Goal: Book appointment/travel/reservation

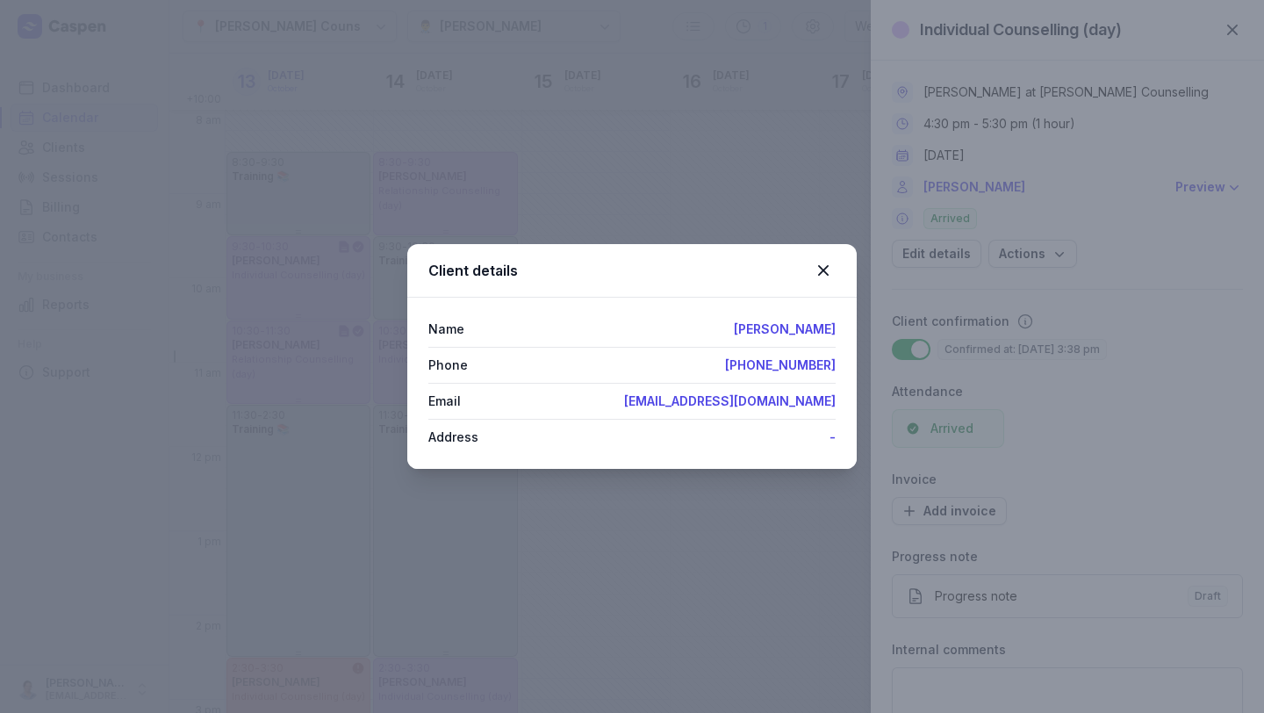
select select "week"
click at [816, 268] on icon at bounding box center [823, 270] width 21 height 21
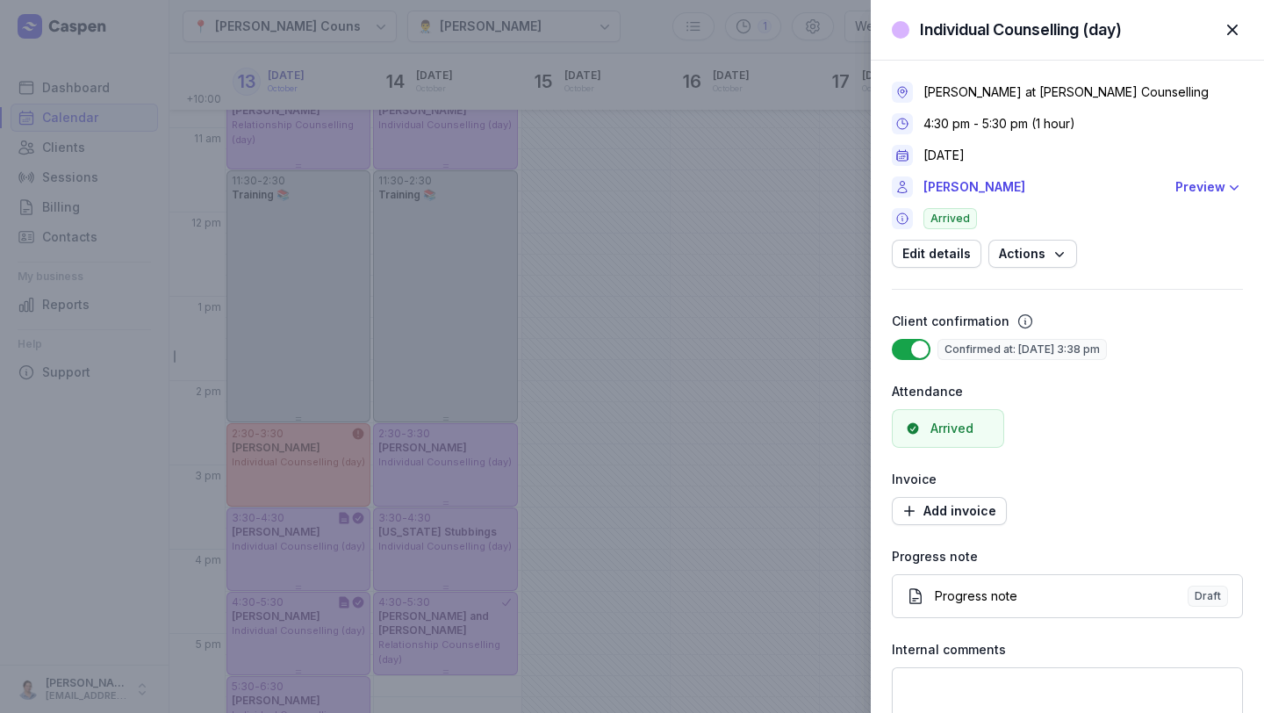
click at [1239, 24] on span "button" at bounding box center [1232, 30] width 39 height 39
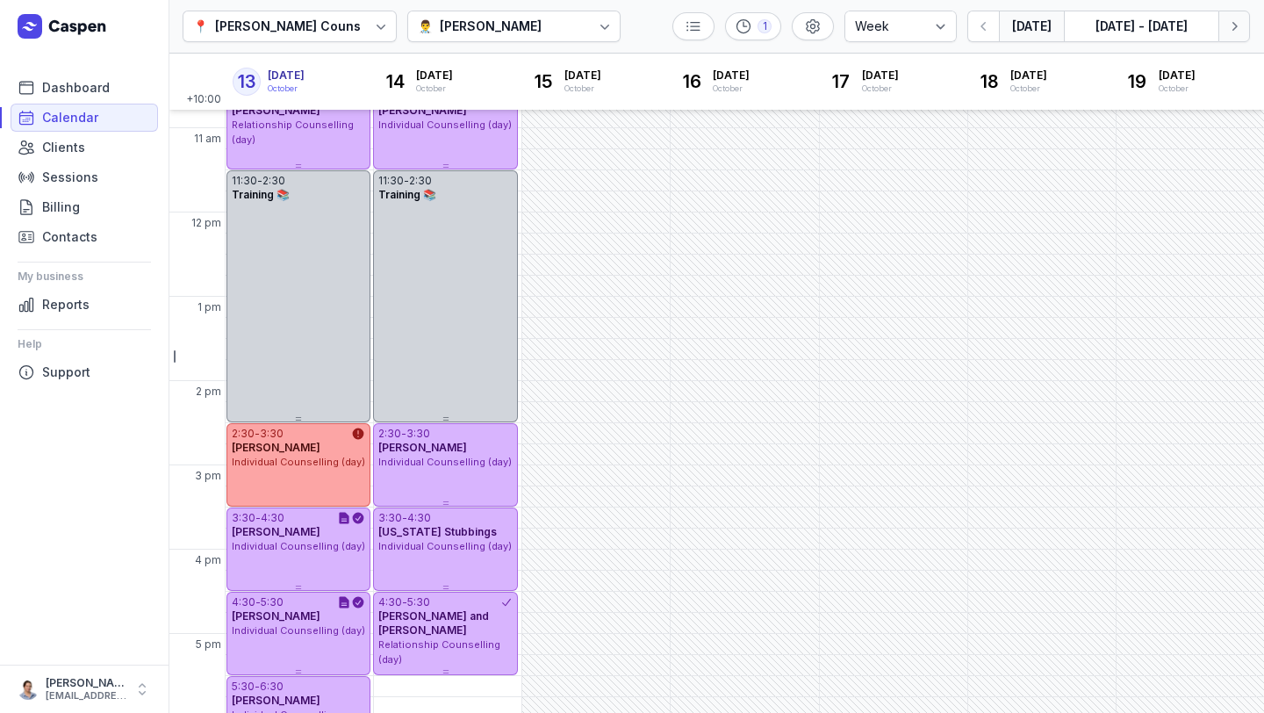
click at [1232, 23] on icon "button" at bounding box center [1234, 27] width 18 height 18
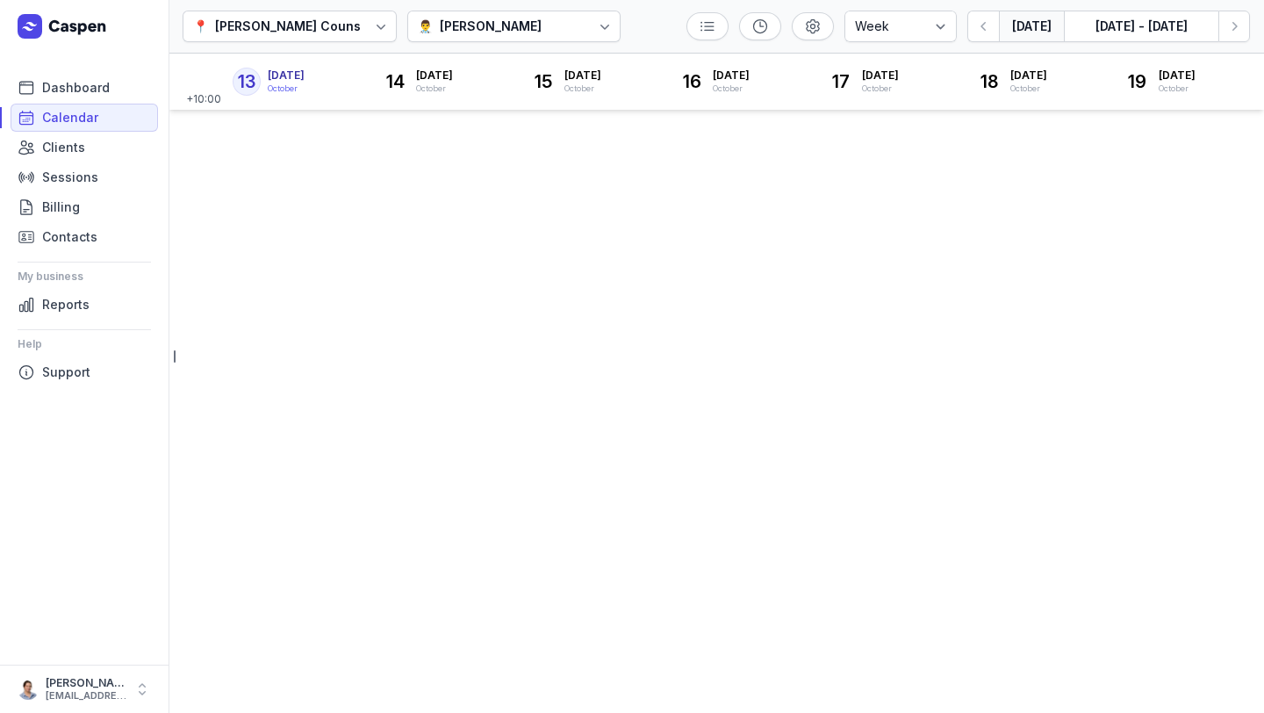
select select "week"
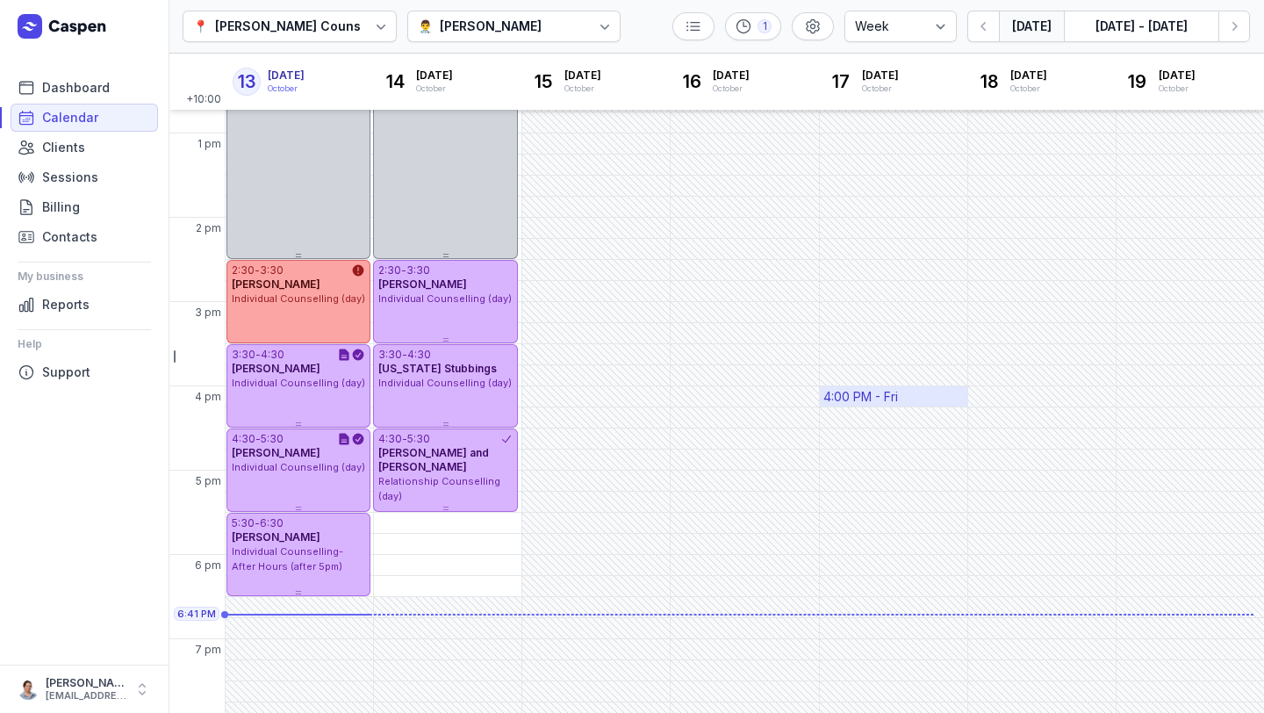
scroll to position [408, 0]
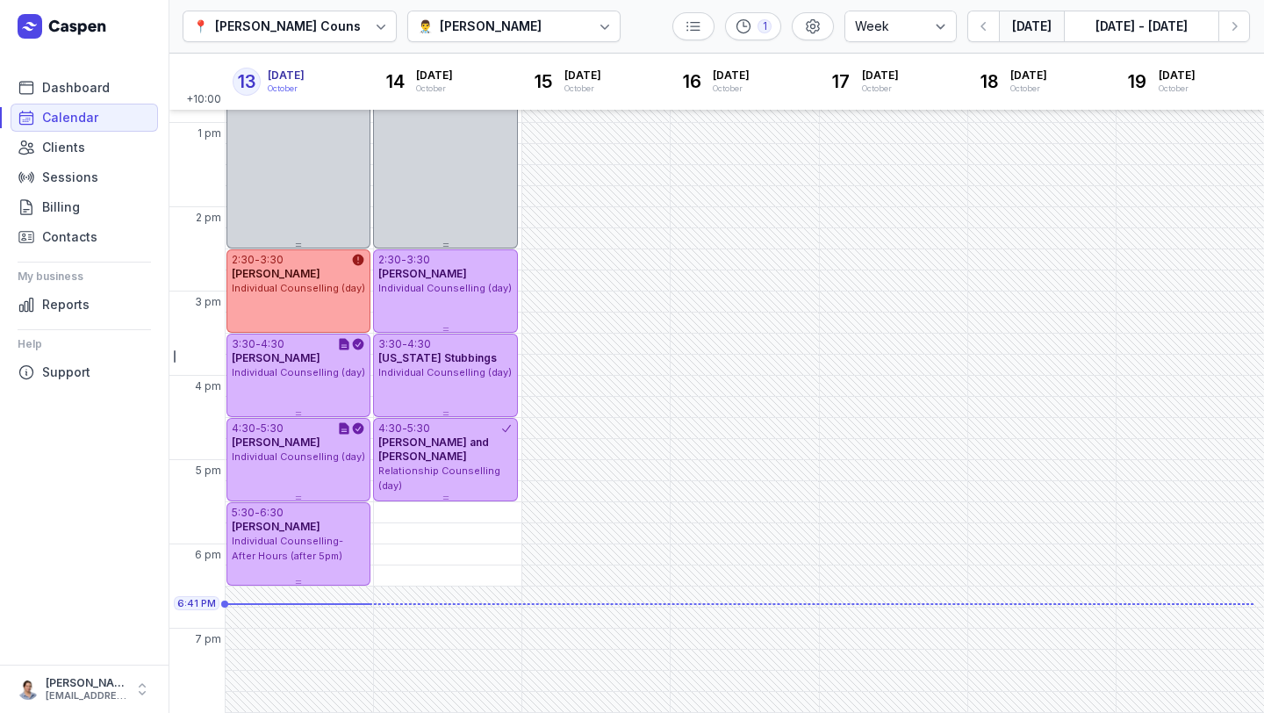
click at [1251, 25] on div "📍 Courtney Mac Counselling 👨‍⚕️ Charlee Manaley 1 Day 3 days Work week Week Tod…" at bounding box center [717, 27] width 1096 height 54
click at [1243, 26] on button "Next week" at bounding box center [1234, 27] width 32 height 32
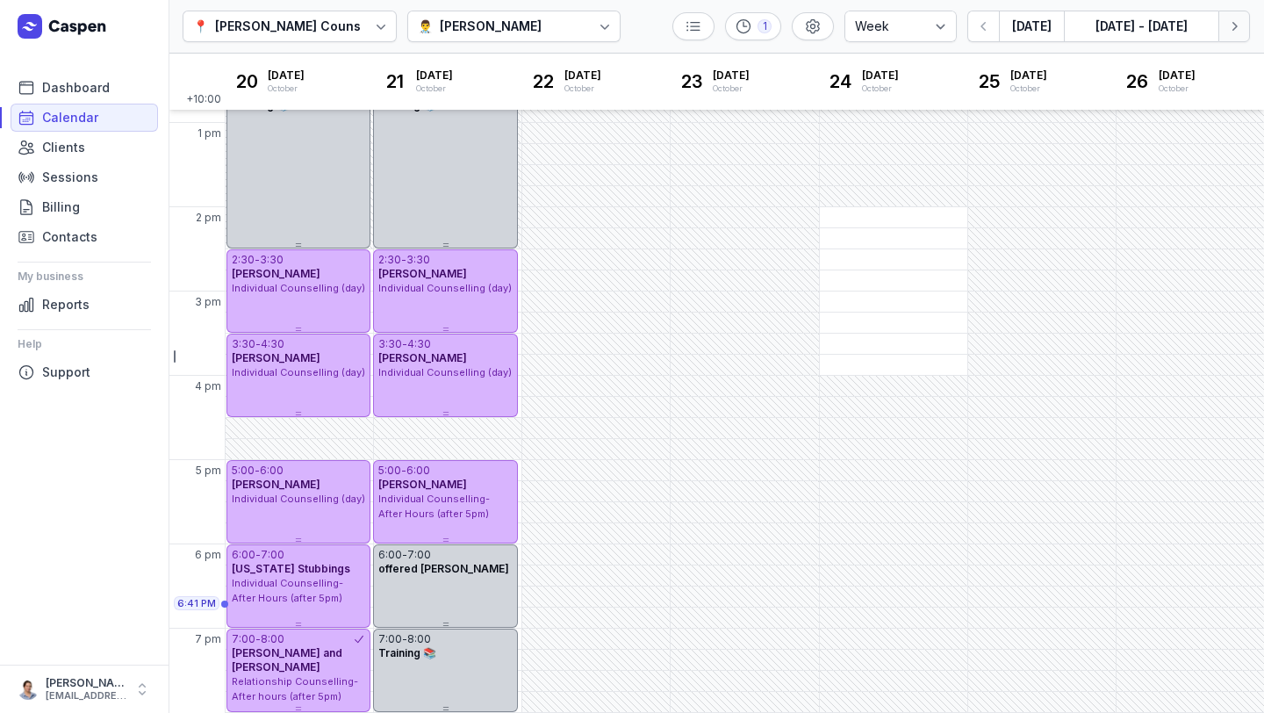
click at [1243, 26] on button "Next week" at bounding box center [1234, 27] width 32 height 32
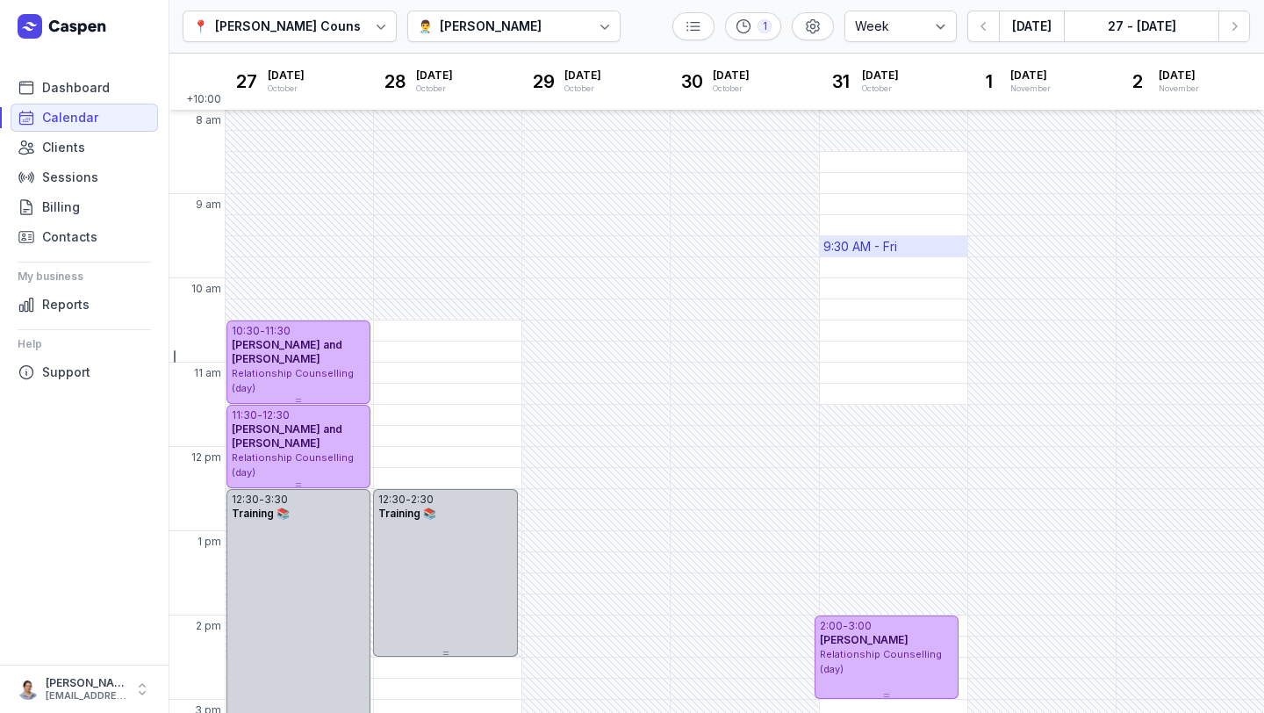
click at [882, 239] on div "9:30 AM - Fri" at bounding box center [860, 247] width 74 height 18
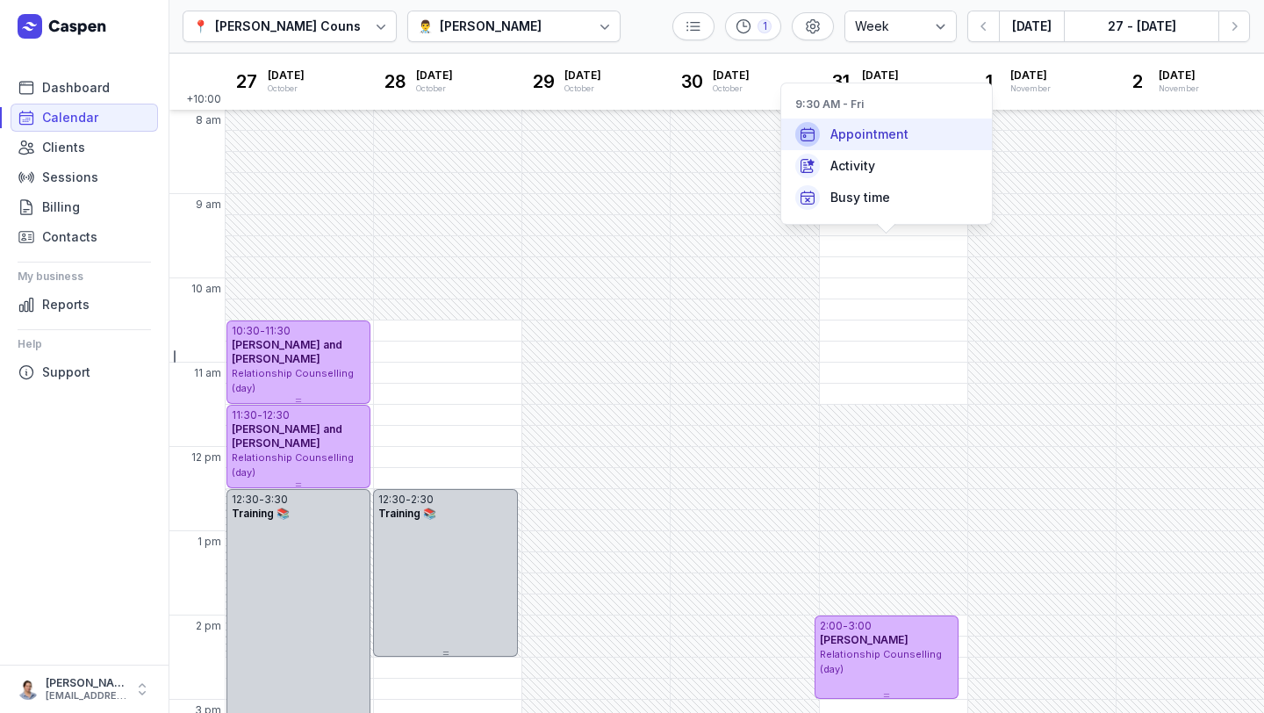
click at [874, 135] on span "Appointment" at bounding box center [869, 135] width 78 height 18
select select
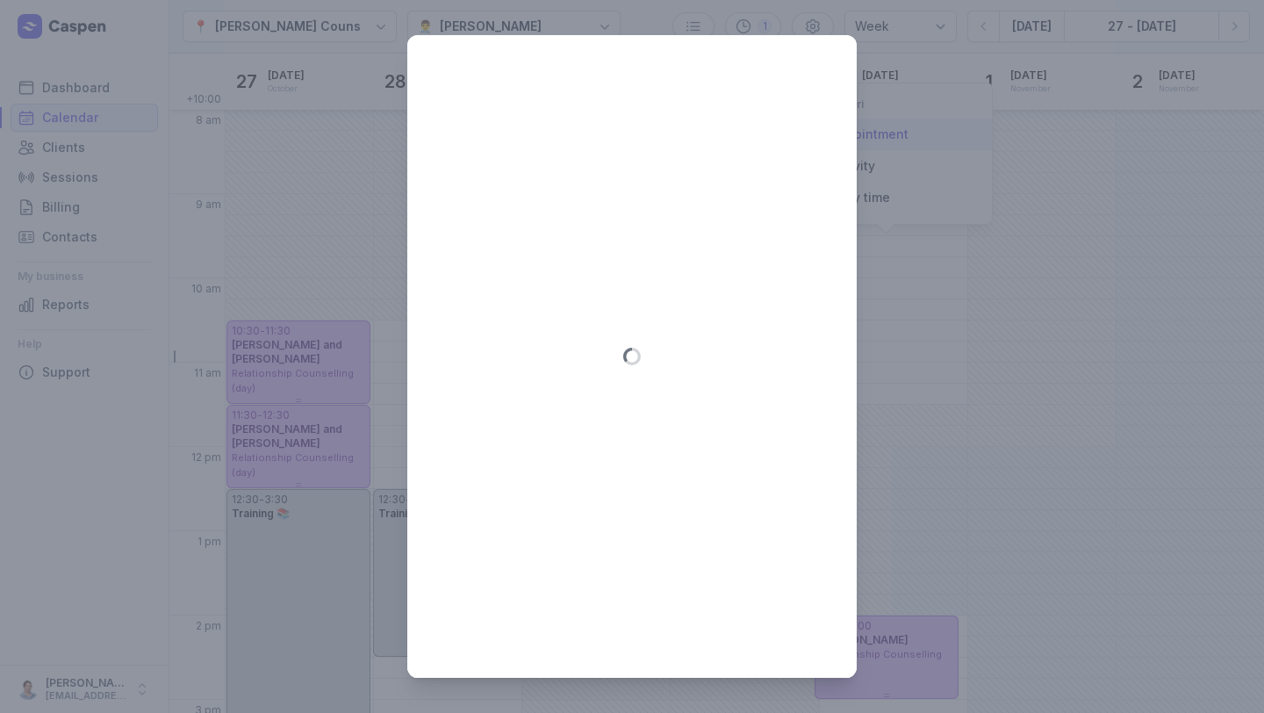
type input "2025-10-31"
select select "9:30"
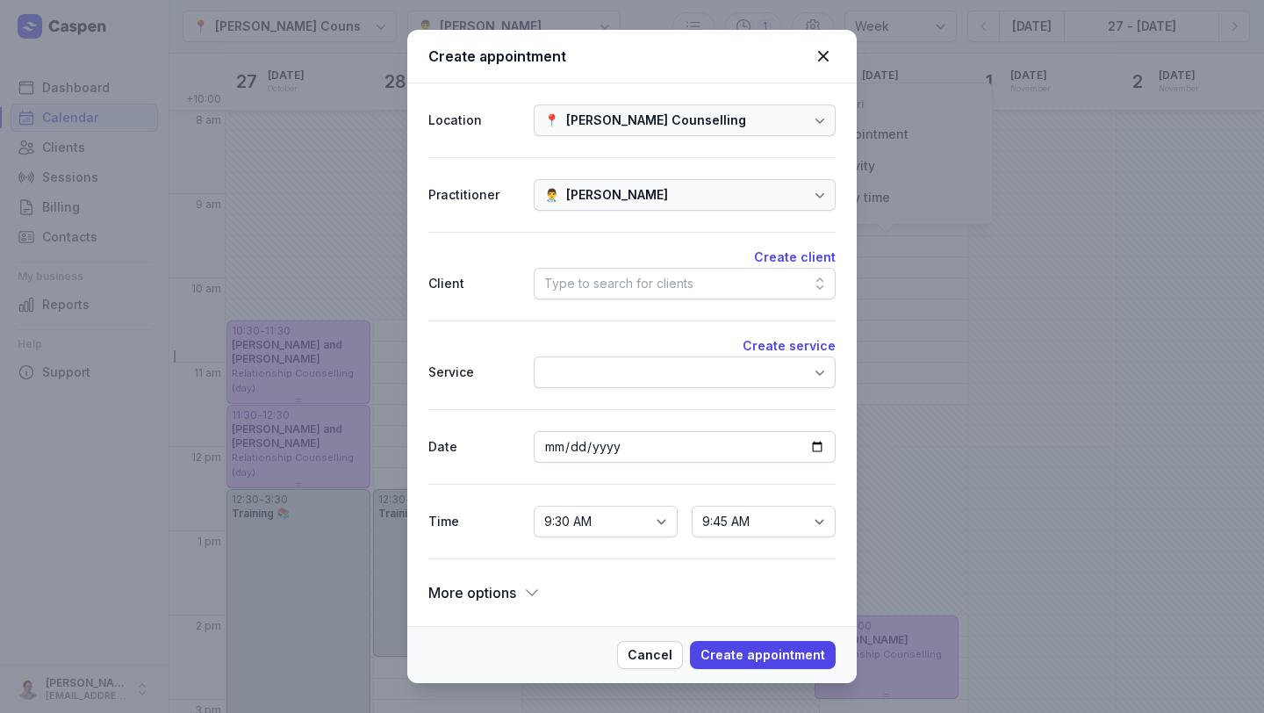
click at [653, 288] on div "Type to search for clients" at bounding box center [618, 283] width 149 height 21
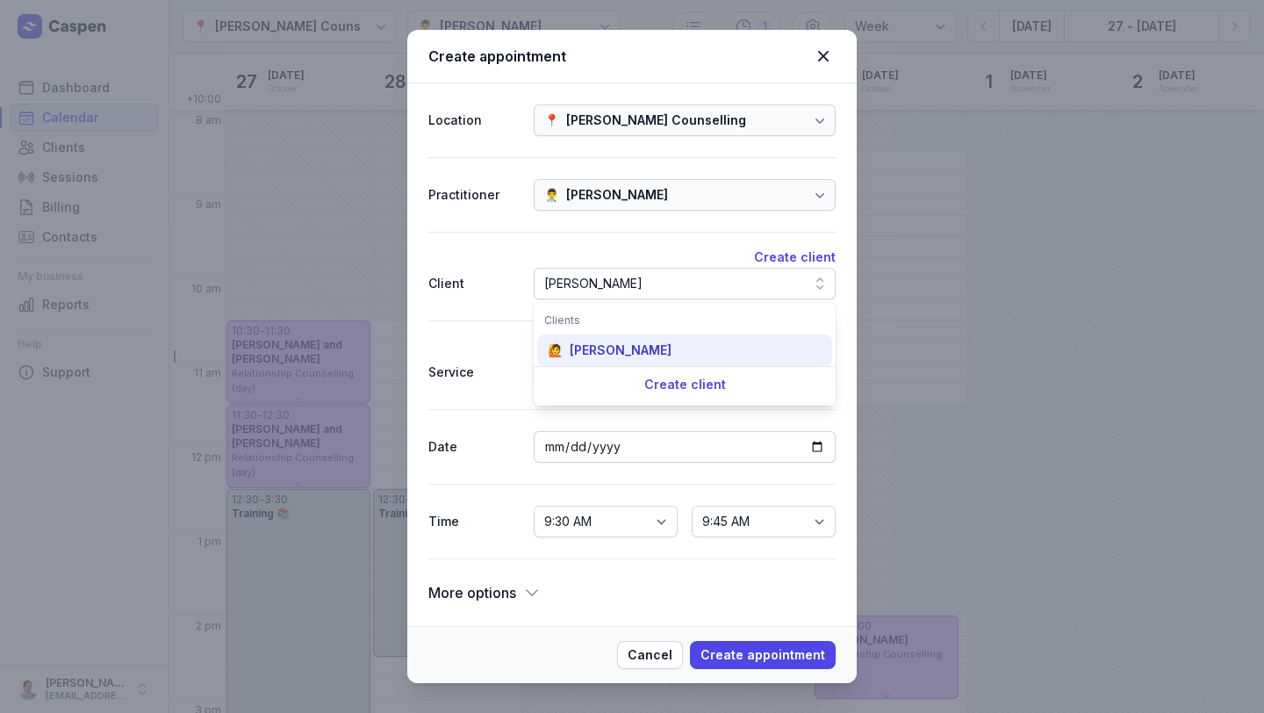
type input "jess"
click at [635, 338] on div "🙋 Jessica Jenkins" at bounding box center [684, 350] width 295 height 32
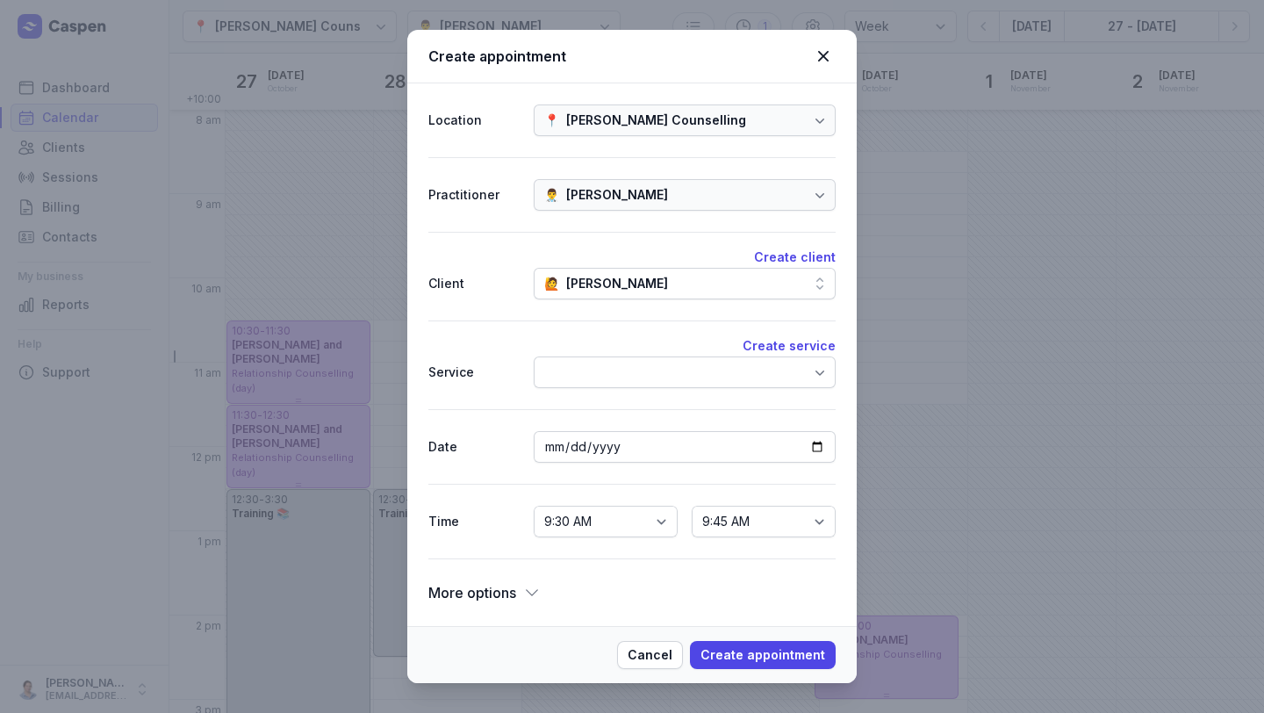
click at [649, 364] on div at bounding box center [685, 372] width 302 height 32
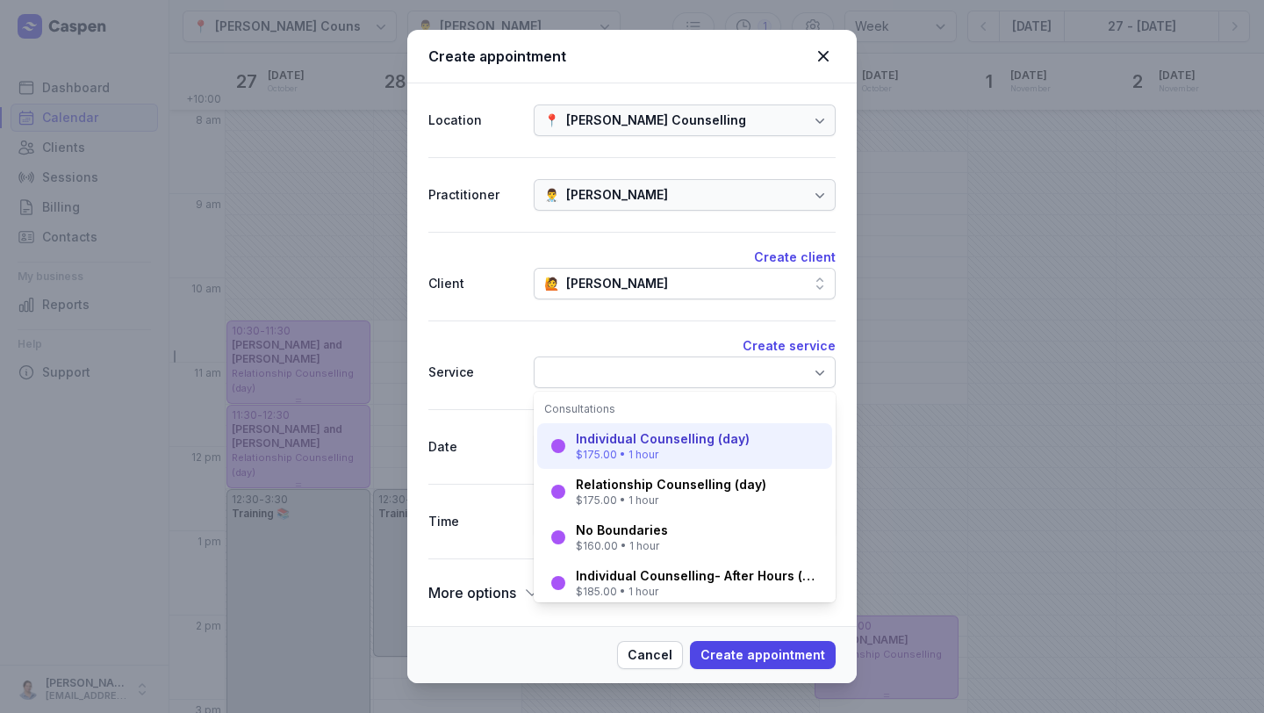
click at [672, 452] on div "$175.00 • 1 hour" at bounding box center [663, 455] width 174 height 14
select select "10:30"
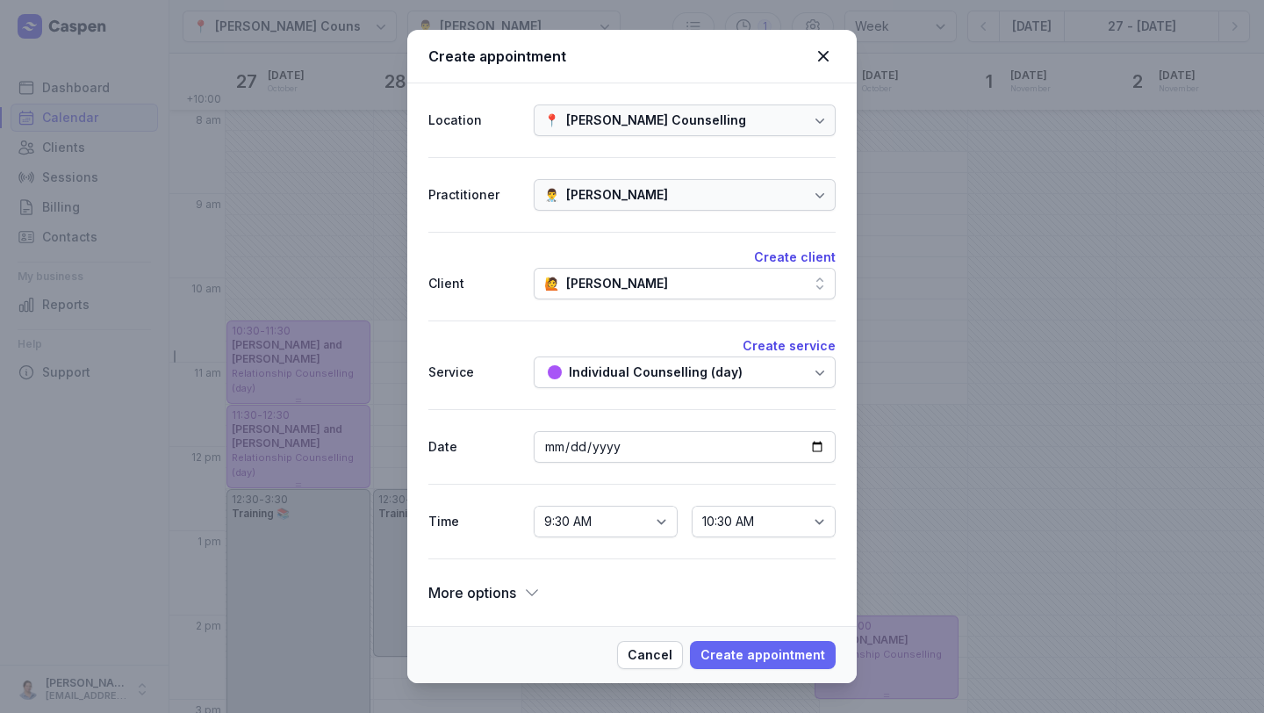
click at [756, 659] on span "Create appointment" at bounding box center [762, 654] width 125 height 21
select select
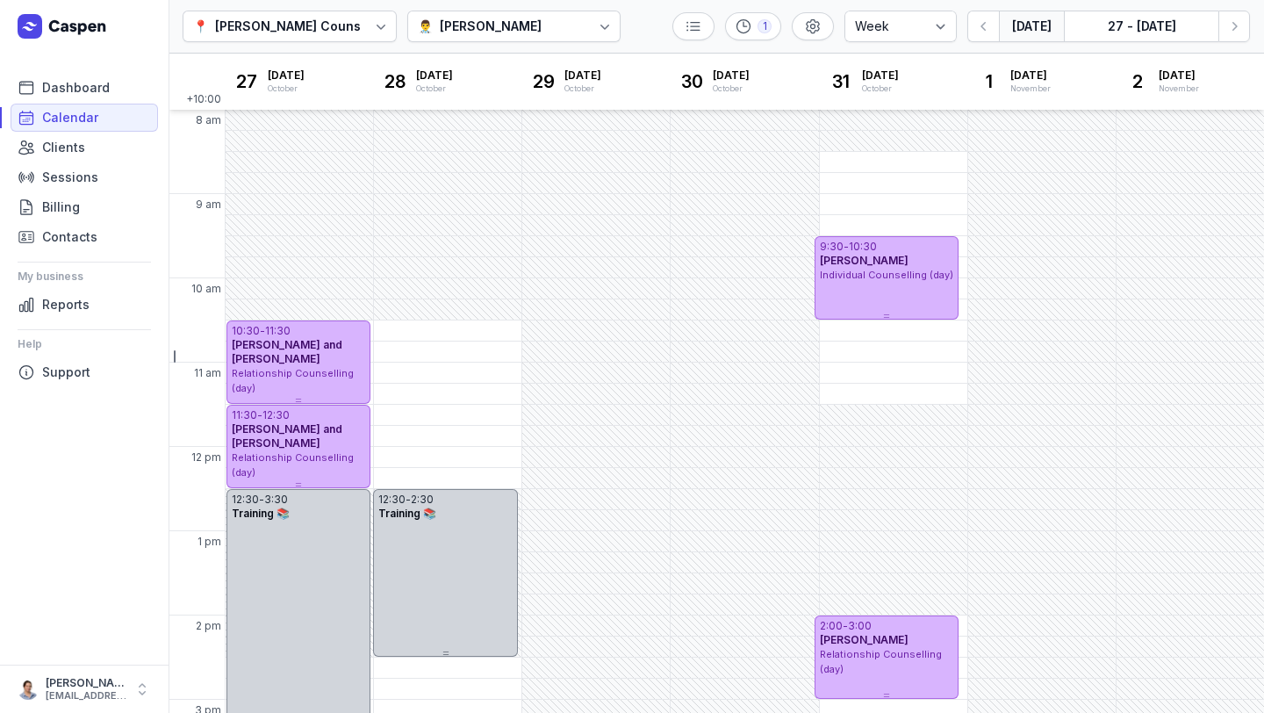
click at [1026, 32] on button "[DATE]" at bounding box center [1031, 27] width 65 height 32
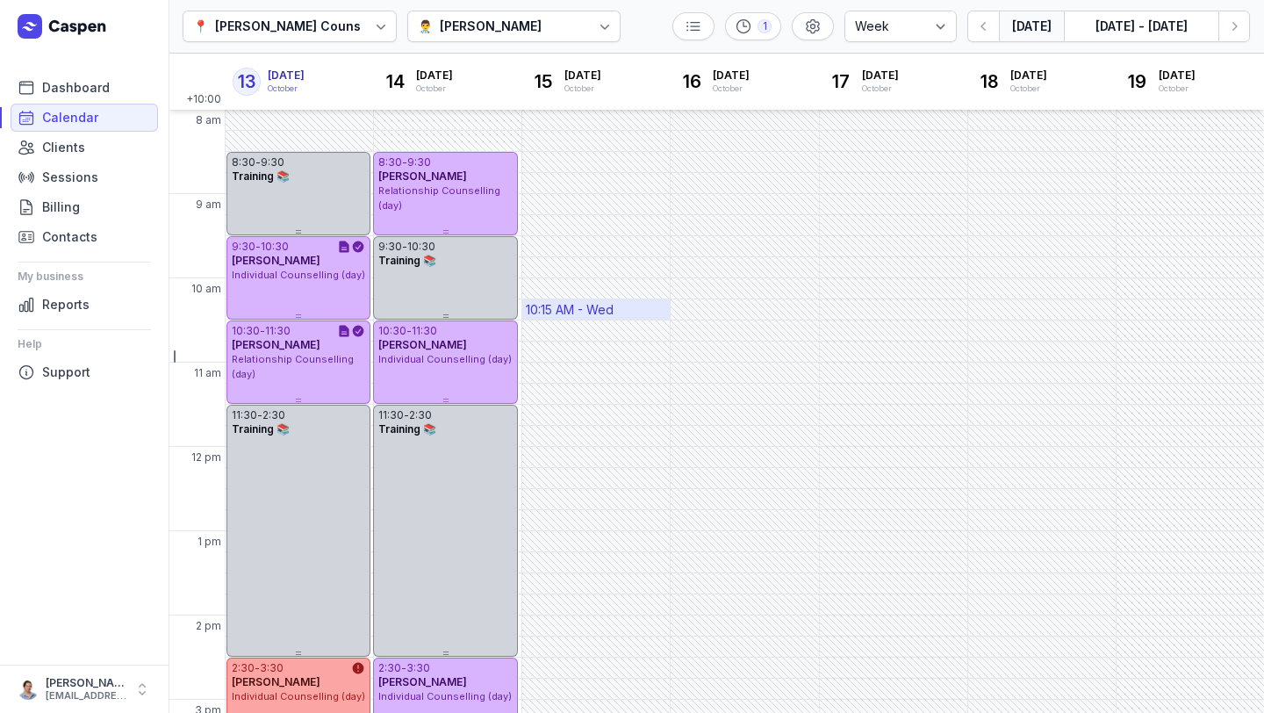
scroll to position [408, 0]
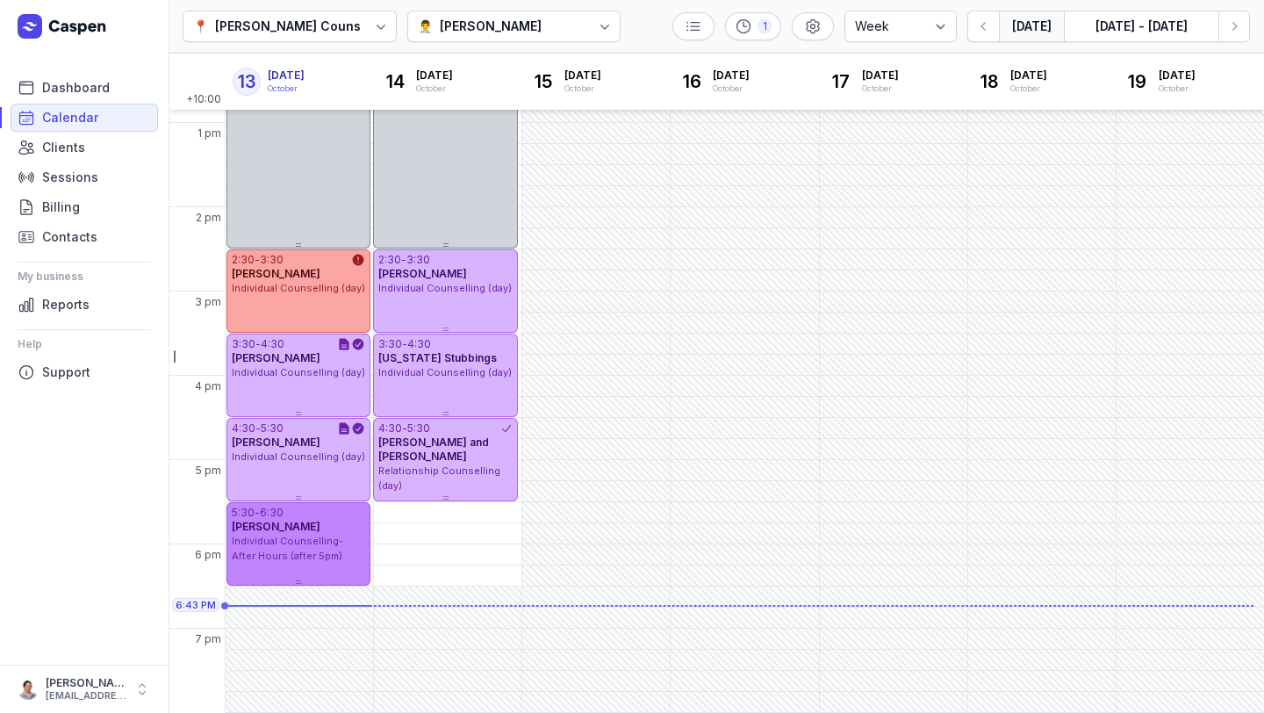
click at [276, 563] on div "5:30 - 6:30 Dylan Markham Individual Counselling- After Hours (after 5pm)" at bounding box center [298, 543] width 144 height 83
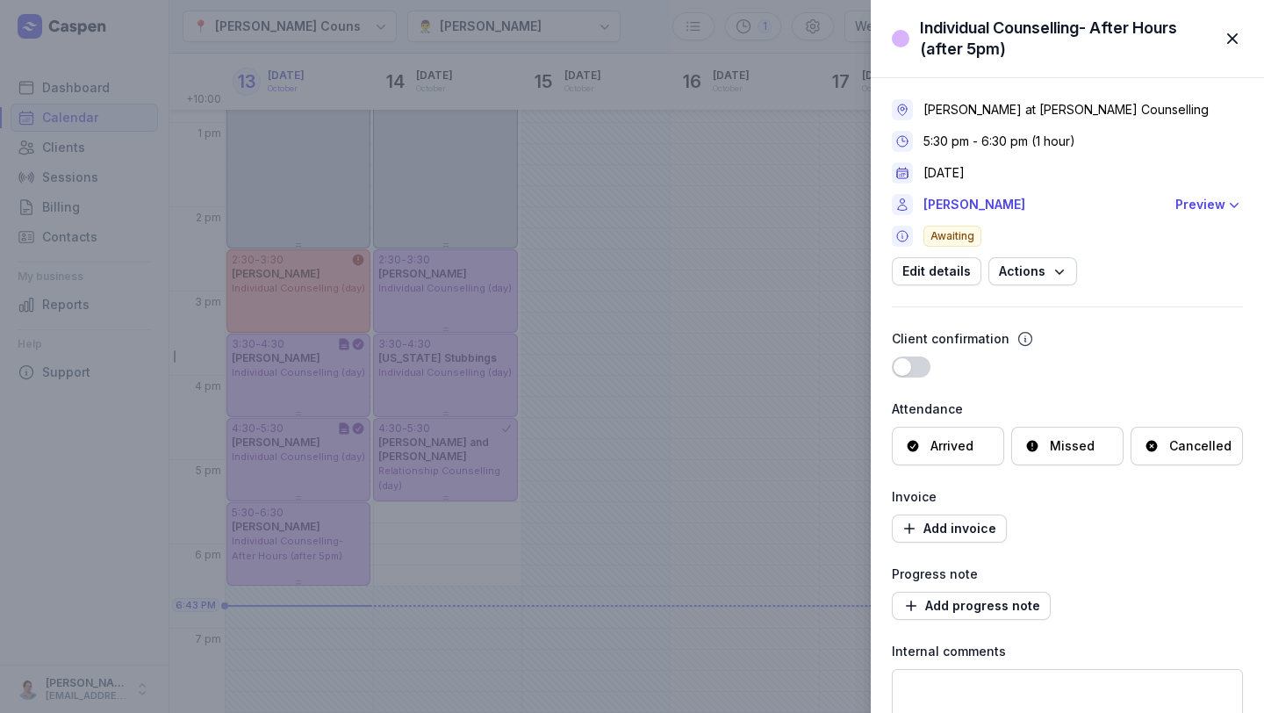
click at [428, 392] on div "Individual Counselling- After Hours (after 5pm) Close panel Charlee Manaley at …" at bounding box center [632, 356] width 1264 height 713
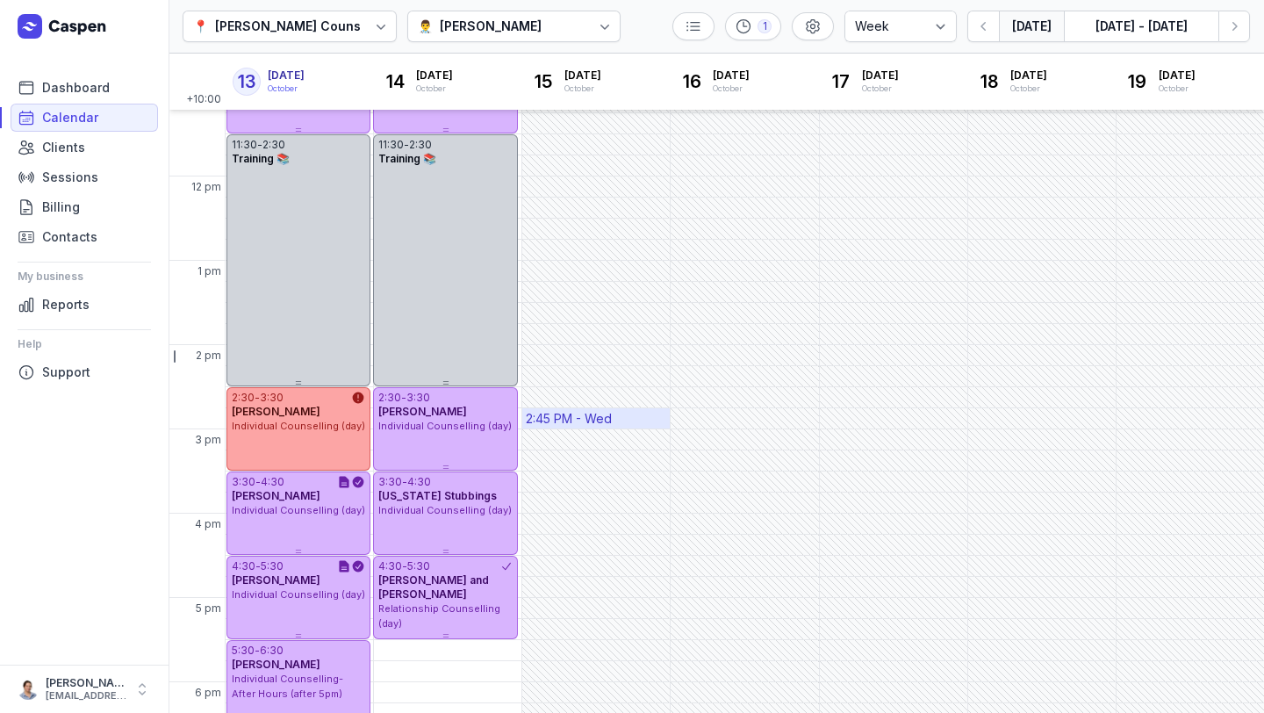
scroll to position [0, 0]
